Goal: Information Seeking & Learning: Learn about a topic

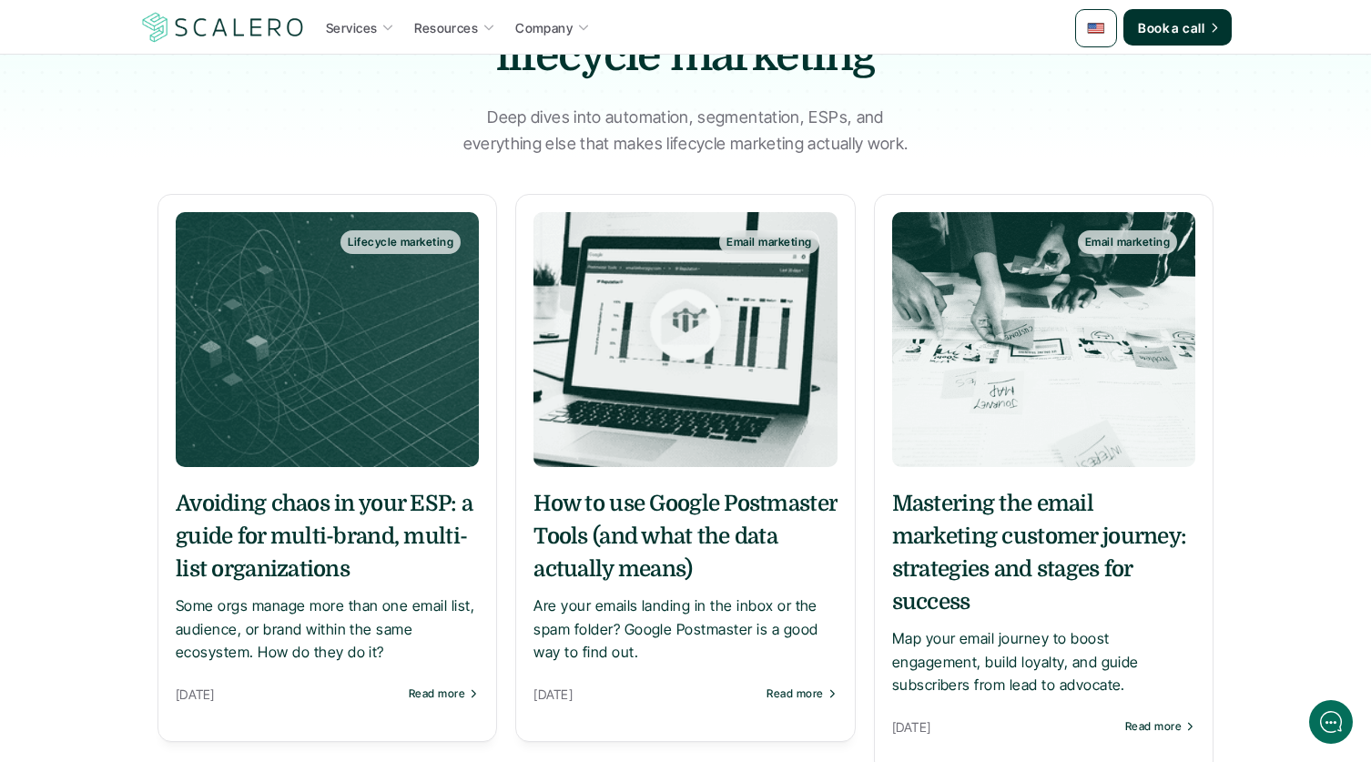
scroll to position [198, 0]
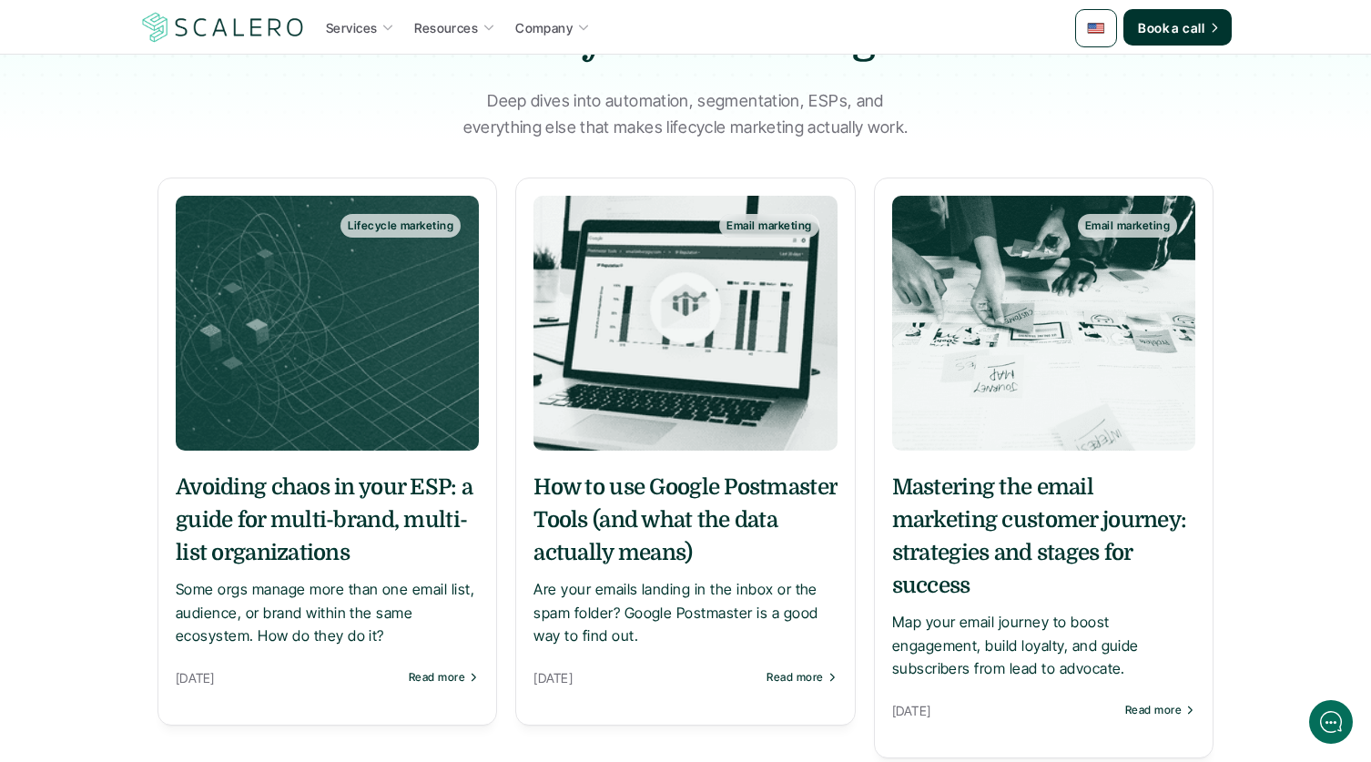
click at [337, 482] on h5 "Avoiding chaos in your ESP: a guide for multi-brand, multi-list organizations" at bounding box center [327, 520] width 303 height 98
click at [637, 500] on h5 "How to use Google Postmaster Tools (and what the data actually means)" at bounding box center [685, 520] width 303 height 98
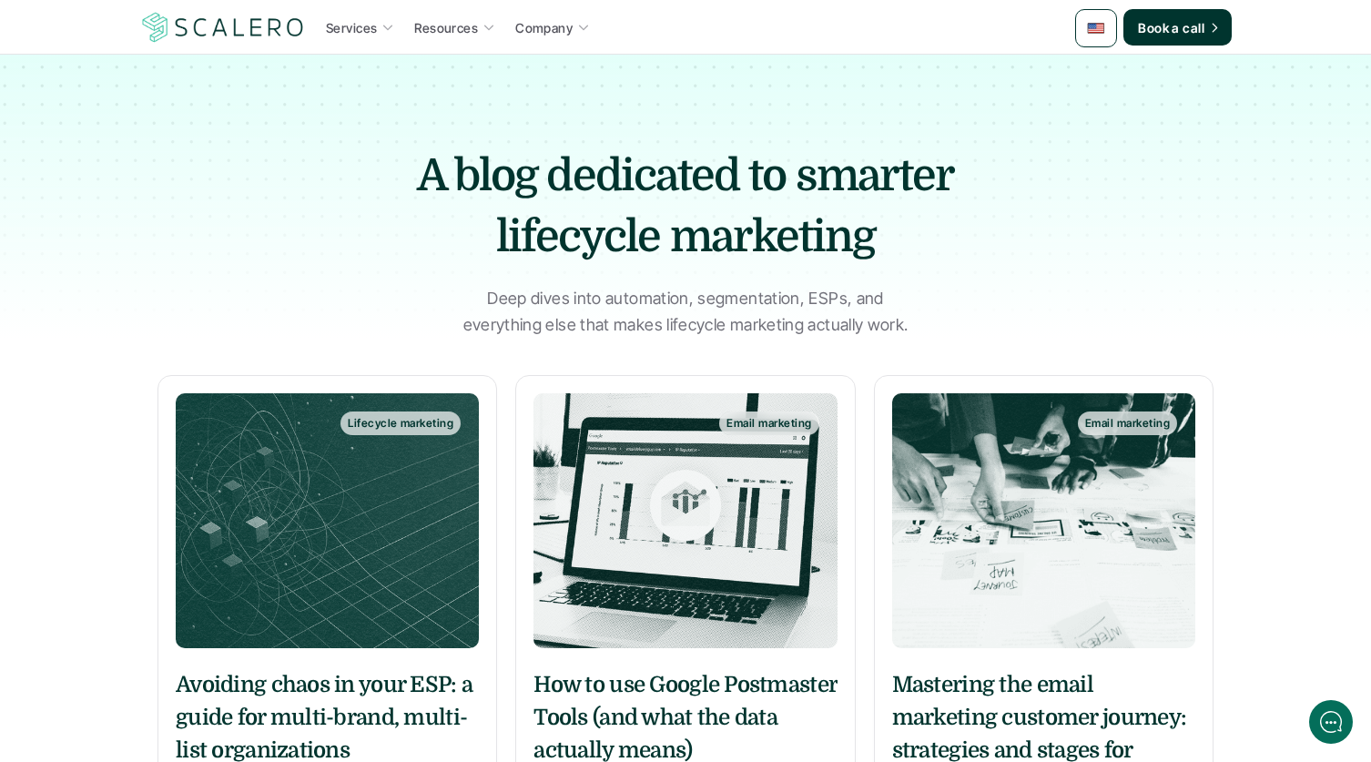
scroll to position [198, 0]
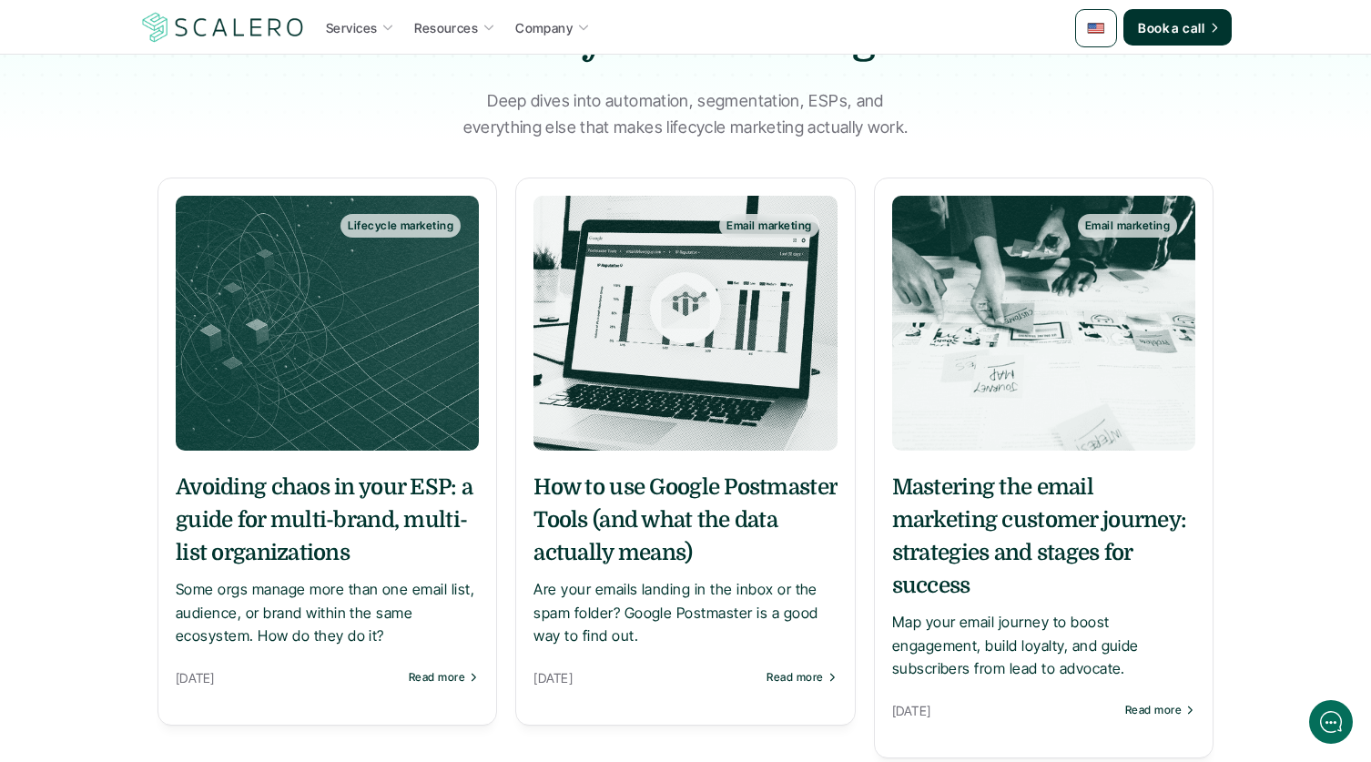
click at [343, 531] on h5 "Avoiding chaos in your ESP: a guide for multi-brand, multi-list organizations" at bounding box center [327, 520] width 303 height 98
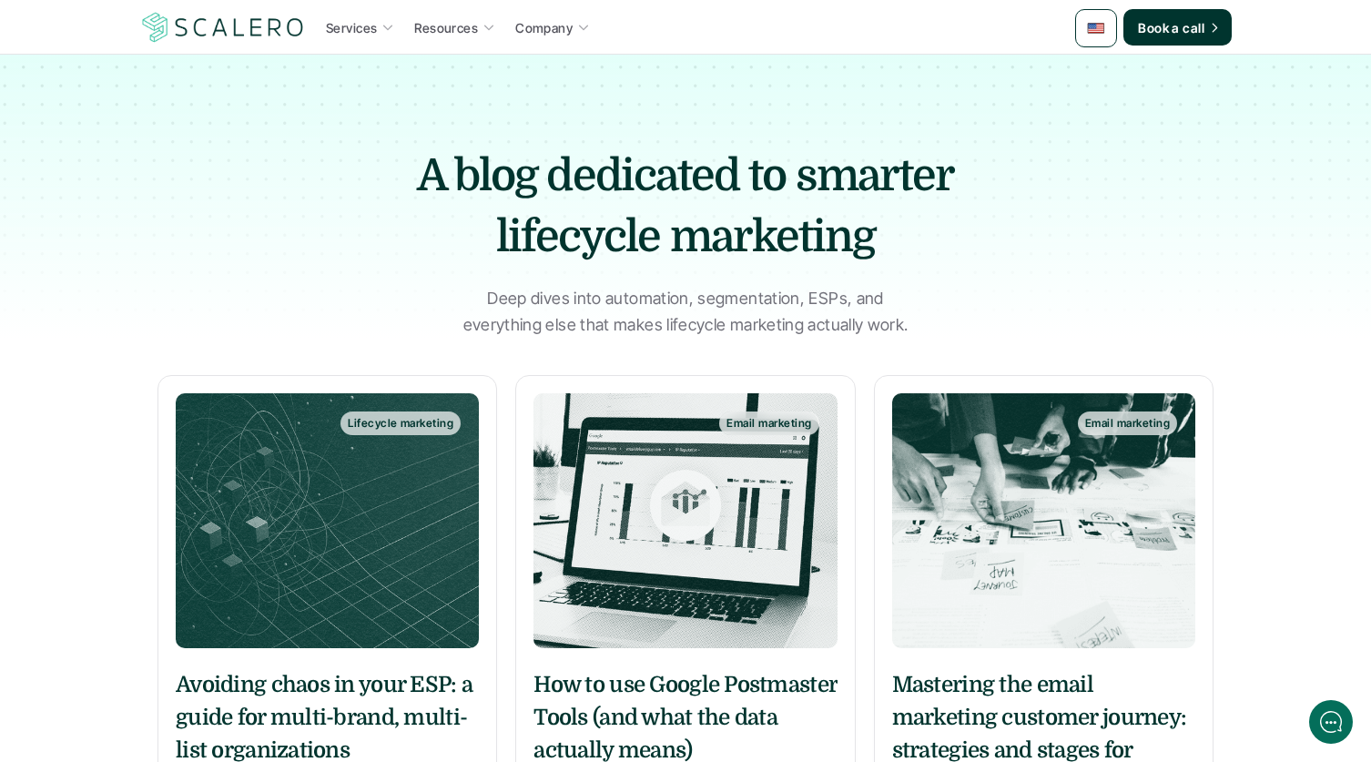
scroll to position [198, 0]
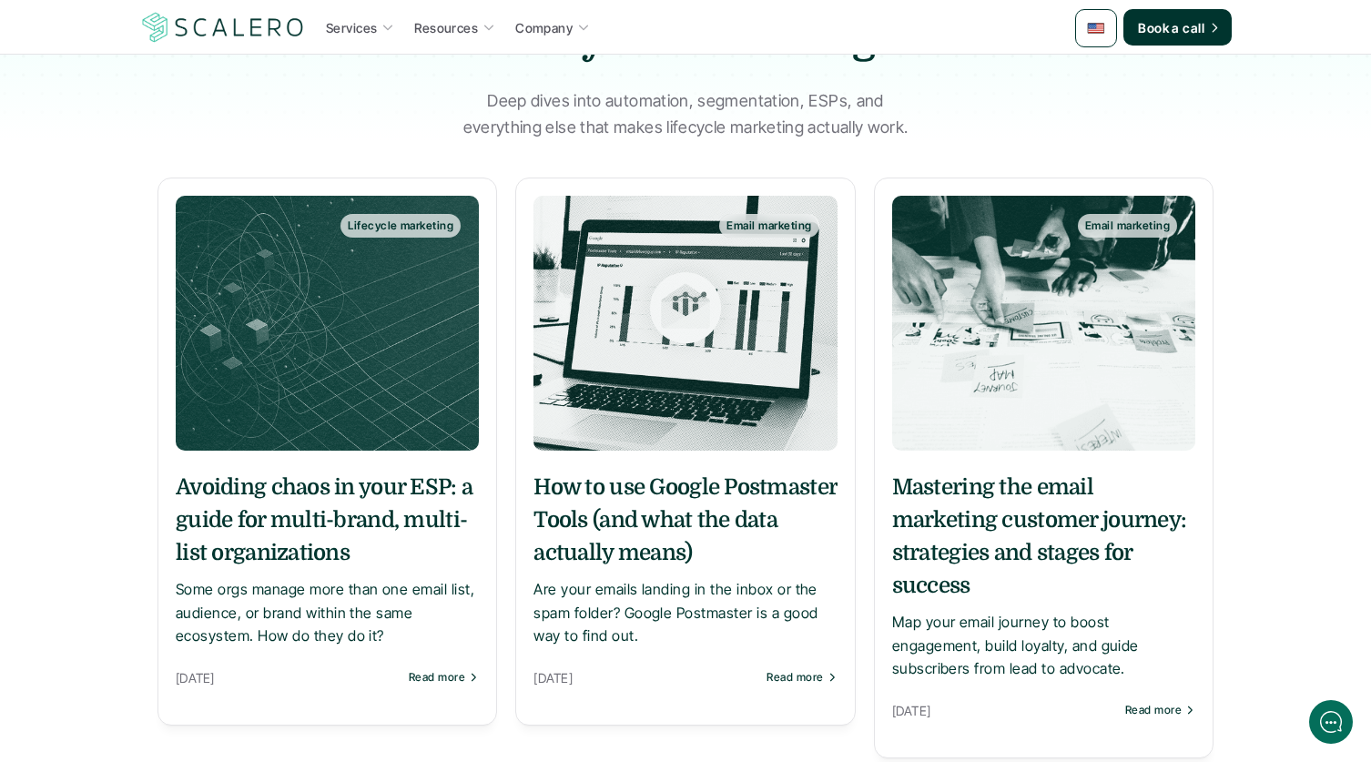
click at [976, 503] on h5 "Mastering the email marketing customer journey: strategies and stages for succe…" at bounding box center [1043, 536] width 303 height 131
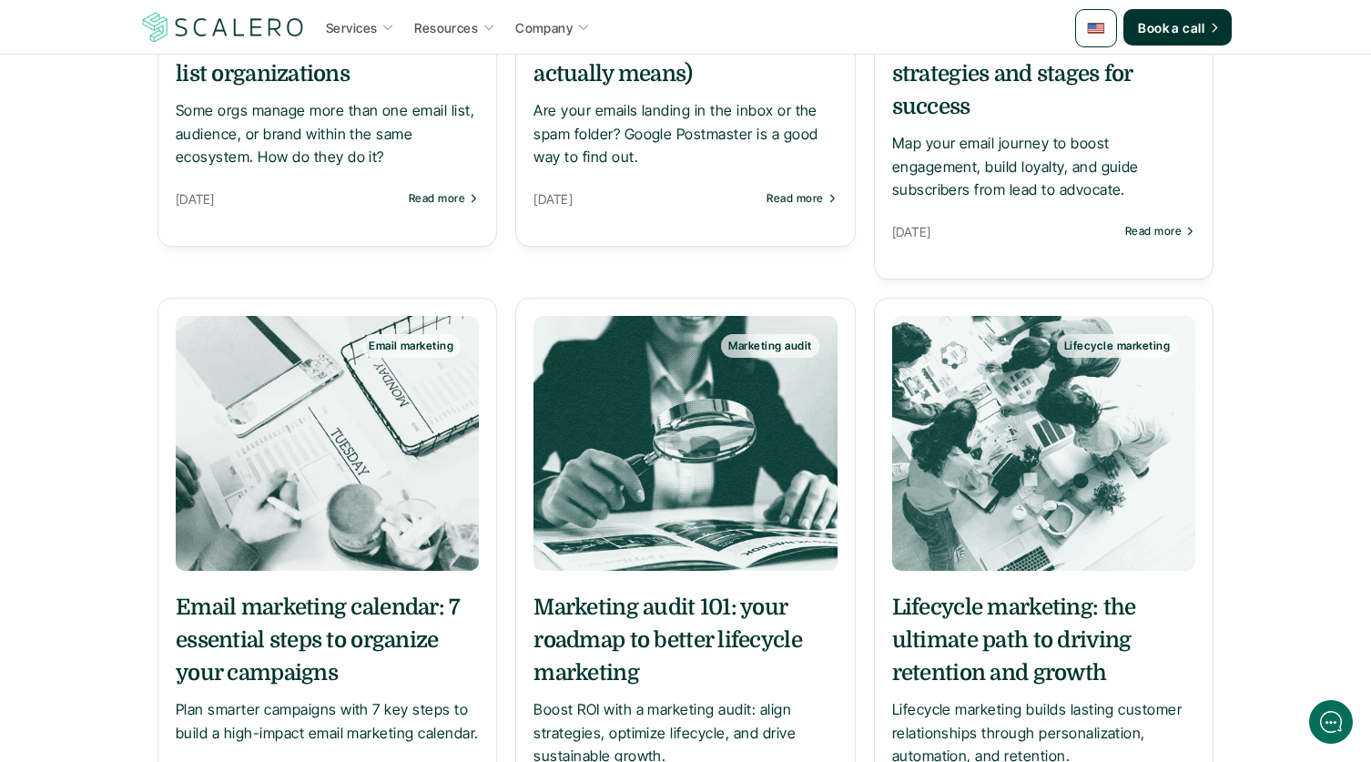
scroll to position [688, 0]
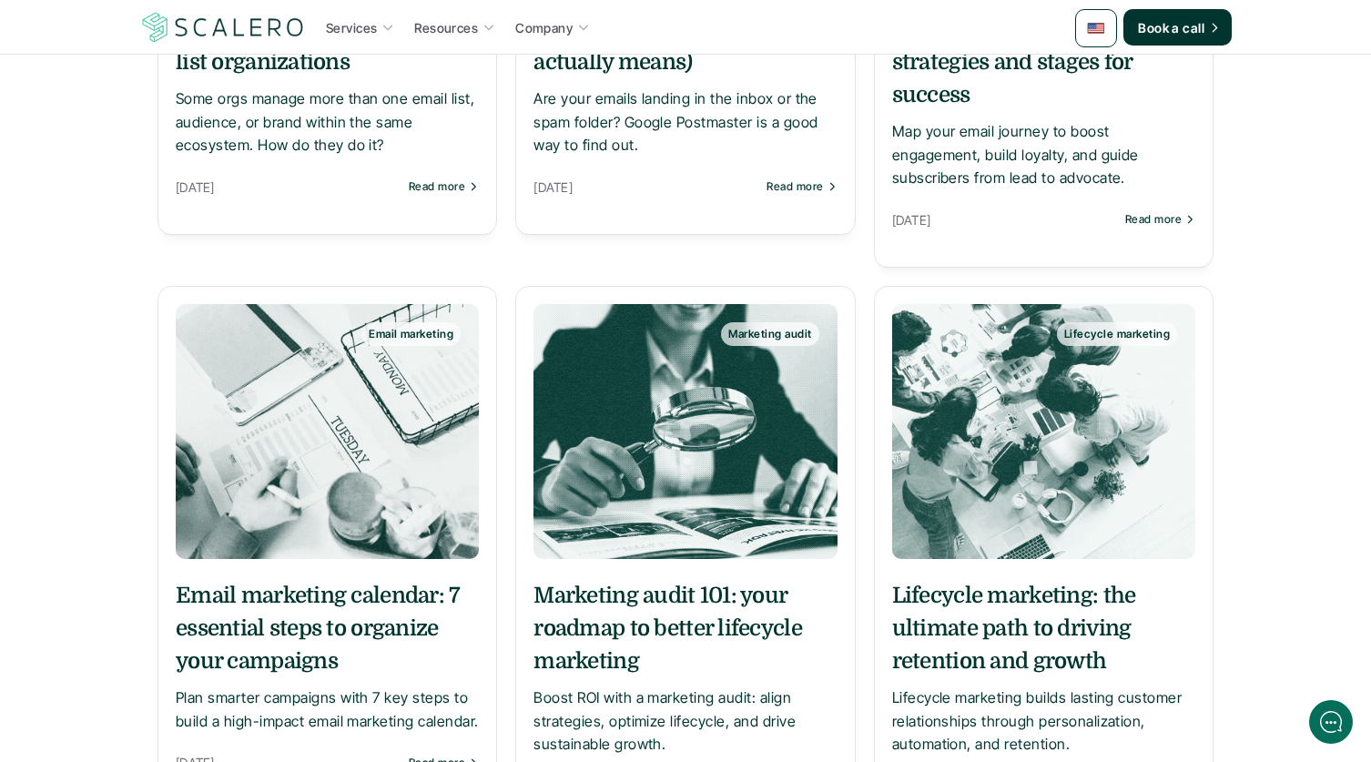
click at [317, 602] on h5 "Email marketing calendar: 7 essential steps to organize your campaigns" at bounding box center [327, 628] width 303 height 98
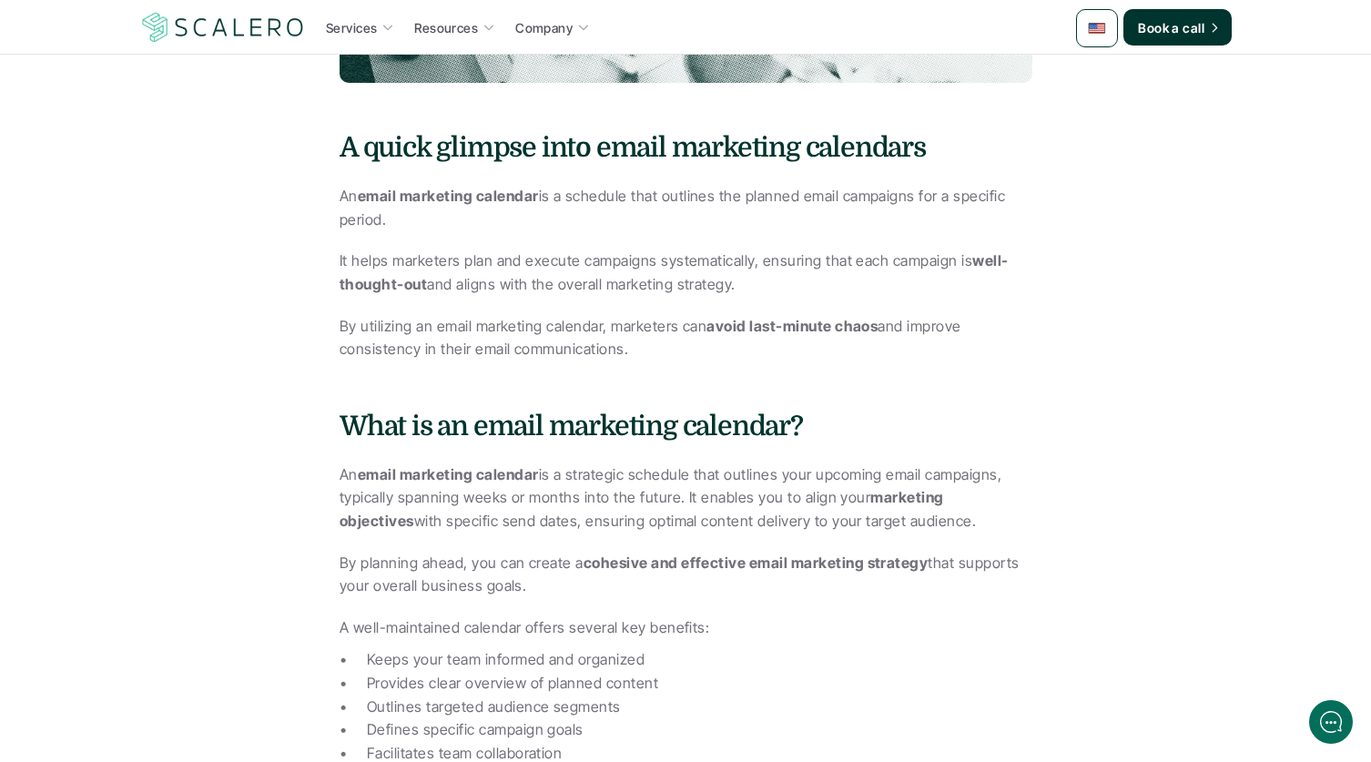
scroll to position [693, 0]
